Goal: Task Accomplishment & Management: Manage account settings

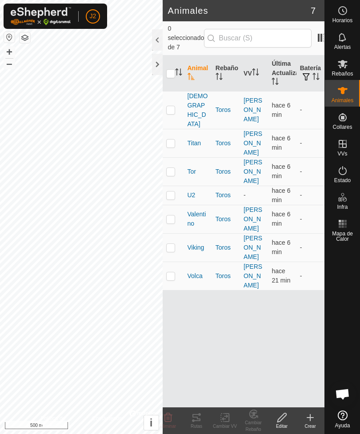
click at [169, 69] on input "checkbox" at bounding box center [170, 73] width 9 height 9
checkbox input "true"
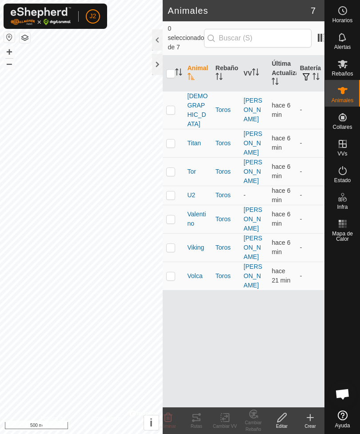
checkbox input "true"
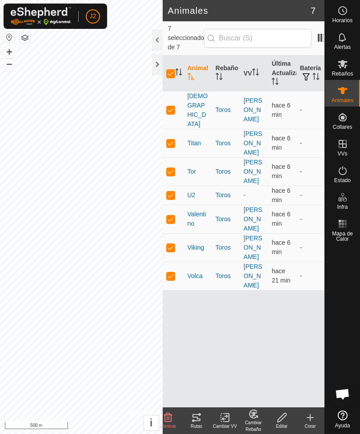
click at [173, 191] on p-checkbox at bounding box center [170, 194] width 9 height 7
checkbox input "false"
click at [195, 419] on icon at bounding box center [196, 417] width 11 height 11
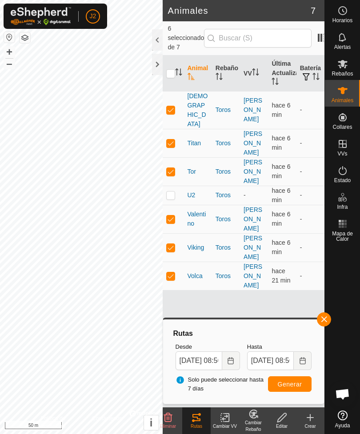
click at [157, 70] on div at bounding box center [157, 64] width 11 height 21
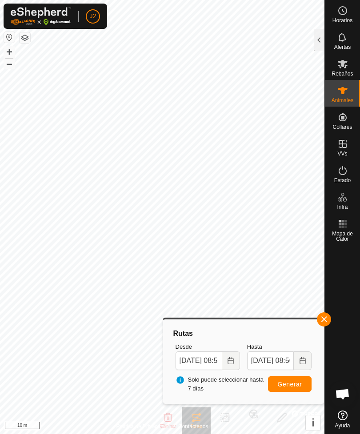
click at [325, 318] on span "button" at bounding box center [323, 319] width 7 height 7
